Goal: Information Seeking & Learning: Find specific fact

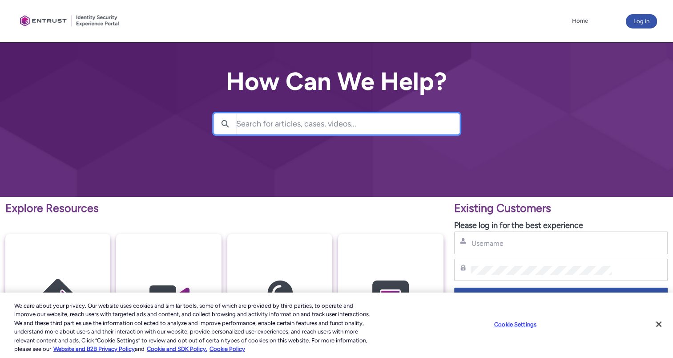
click at [315, 128] on input "Search for articles, cases, videos..." at bounding box center [347, 123] width 223 height 20
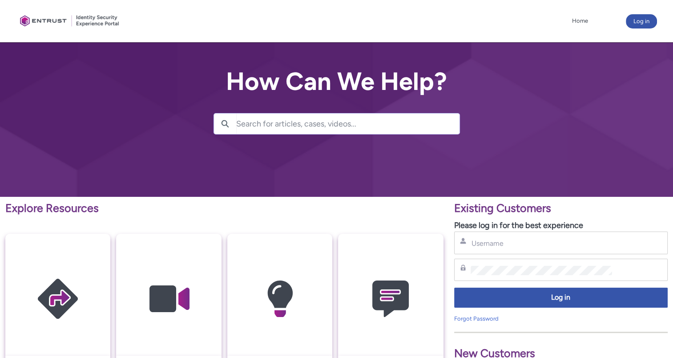
click at [303, 129] on input "Search for articles, cases, videos..." at bounding box center [347, 123] width 223 height 20
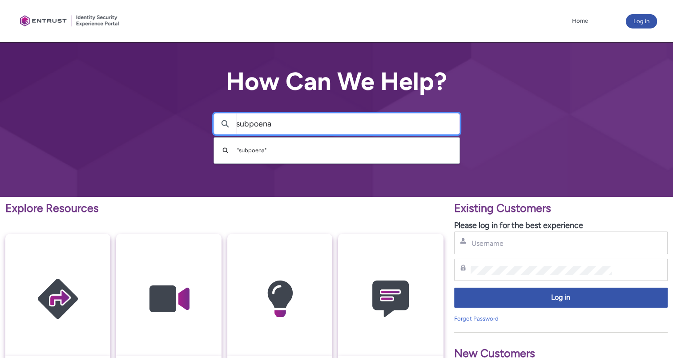
type input "subpoena"
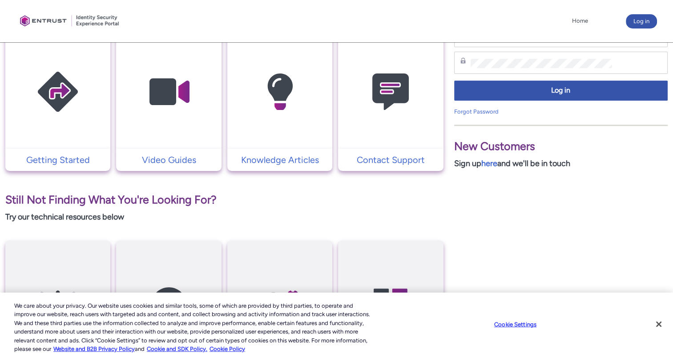
scroll to position [222, 0]
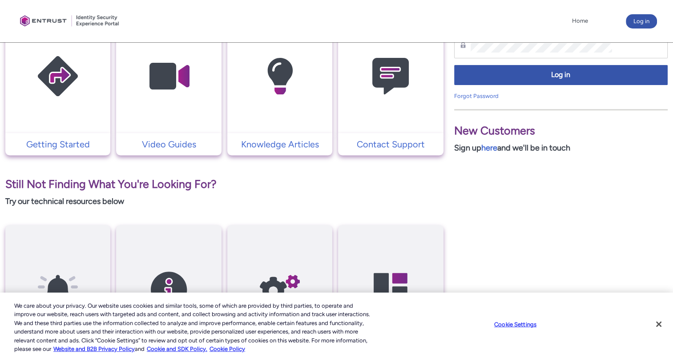
click at [406, 113] on img at bounding box center [390, 76] width 85 height 96
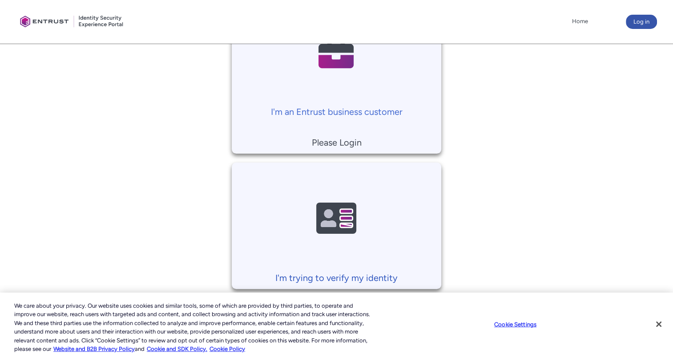
scroll to position [262, 0]
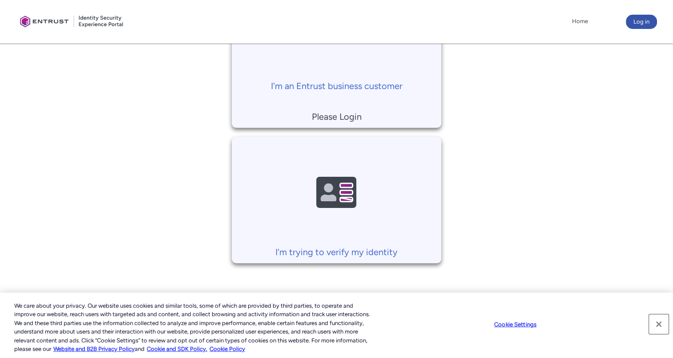
click at [659, 323] on button "Close" at bounding box center [659, 324] width 20 height 20
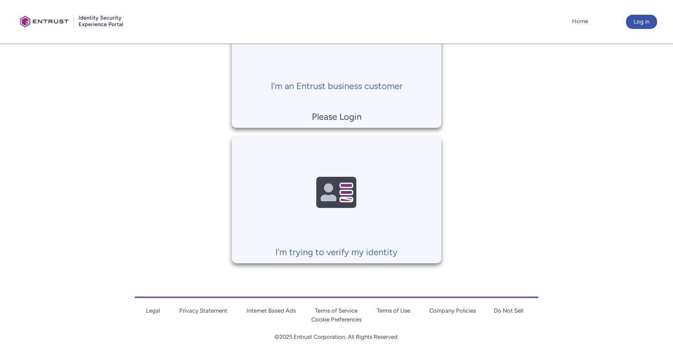
click at [202, 309] on link "Privacy Statement" at bounding box center [203, 310] width 48 height 7
